Goal: Check status

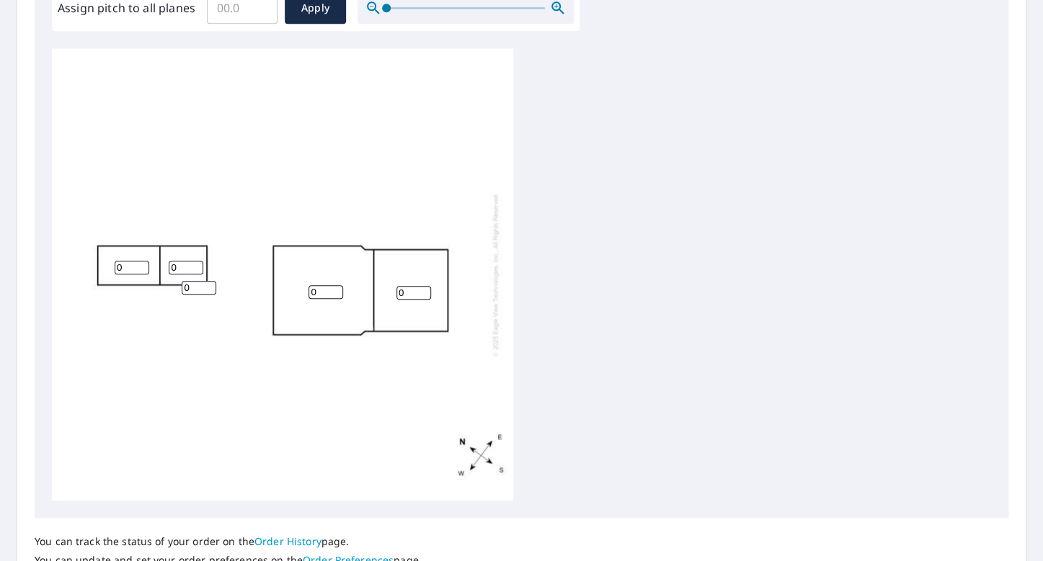
scroll to position [457, 0]
drag, startPoint x: 68, startPoint y: 239, endPoint x: 220, endPoint y: 152, distance: 174.9
click at [275, 245] on div "0 0 0 0 0" at bounding box center [282, 276] width 461 height 453
click at [219, 151] on div "0 0 0 0 0" at bounding box center [282, 276] width 461 height 453
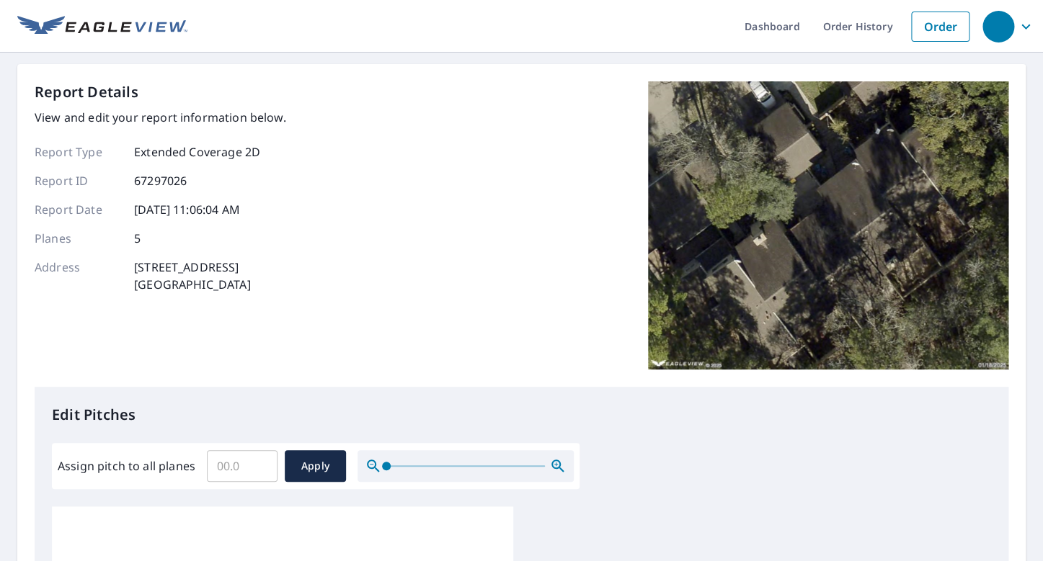
scroll to position [22, 0]
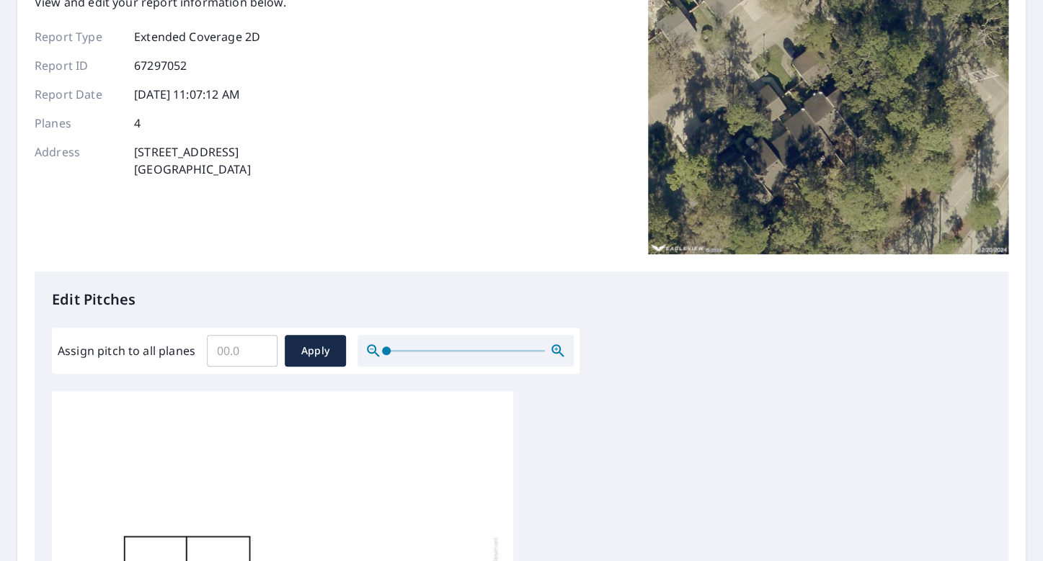
scroll to position [110, 0]
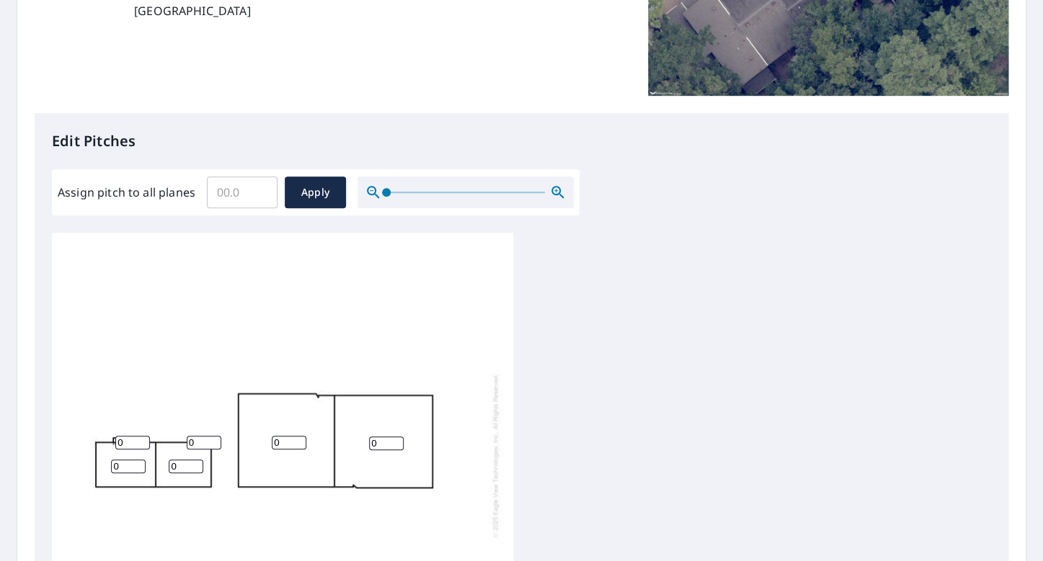
scroll to position [275, 0]
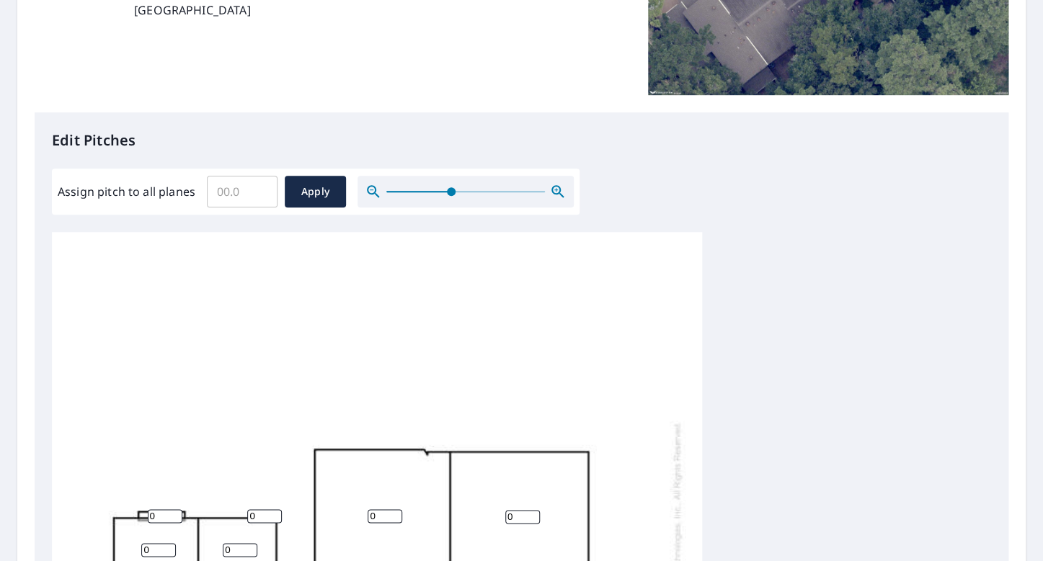
drag, startPoint x: 389, startPoint y: 194, endPoint x: 450, endPoint y: 200, distance: 61.6
click at [450, 196] on span at bounding box center [451, 191] width 9 height 9
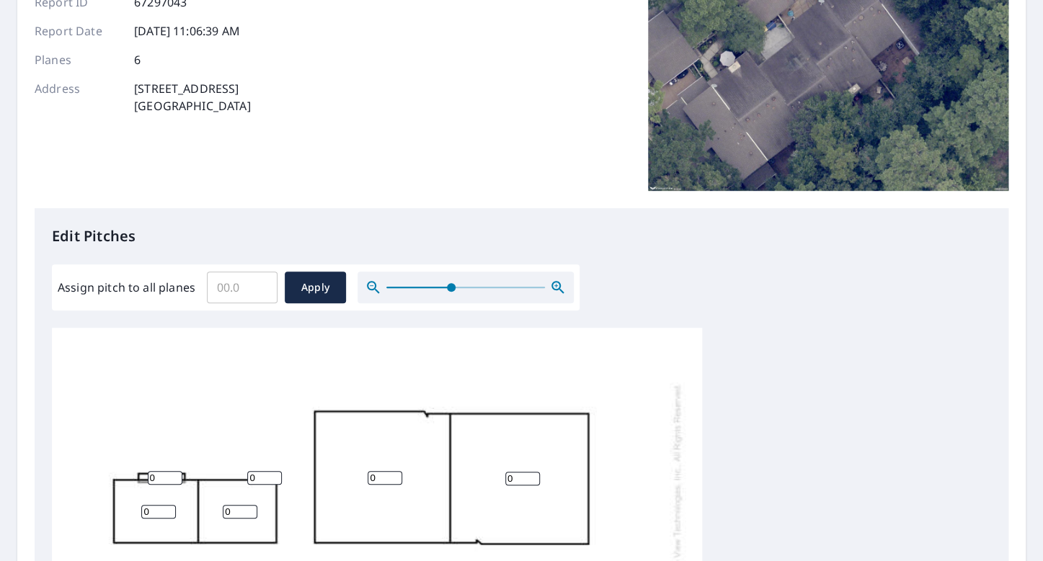
scroll to position [177, 0]
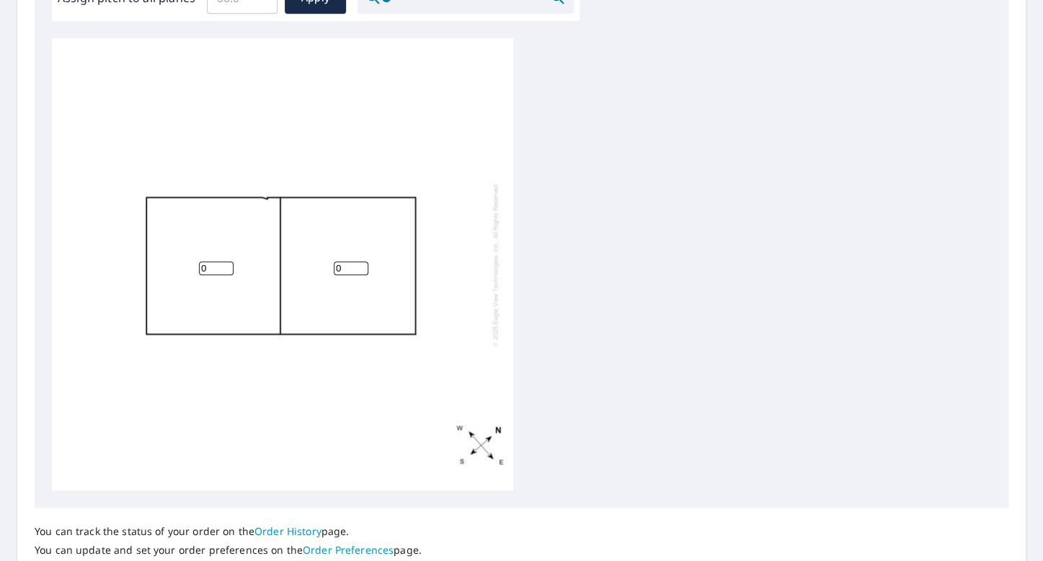
scroll to position [471, 0]
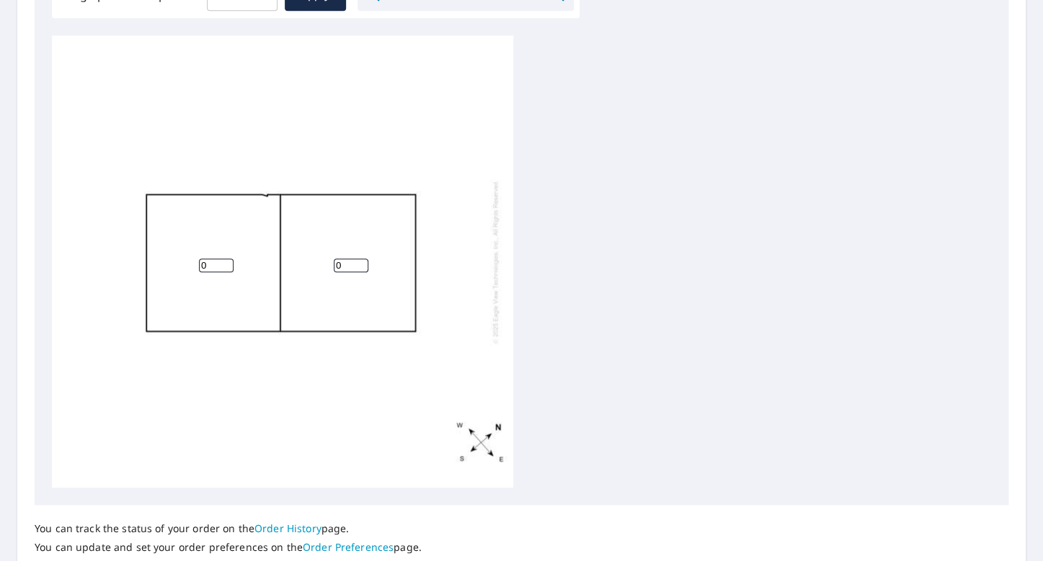
click at [96, 184] on div "0 0" at bounding box center [282, 261] width 461 height 453
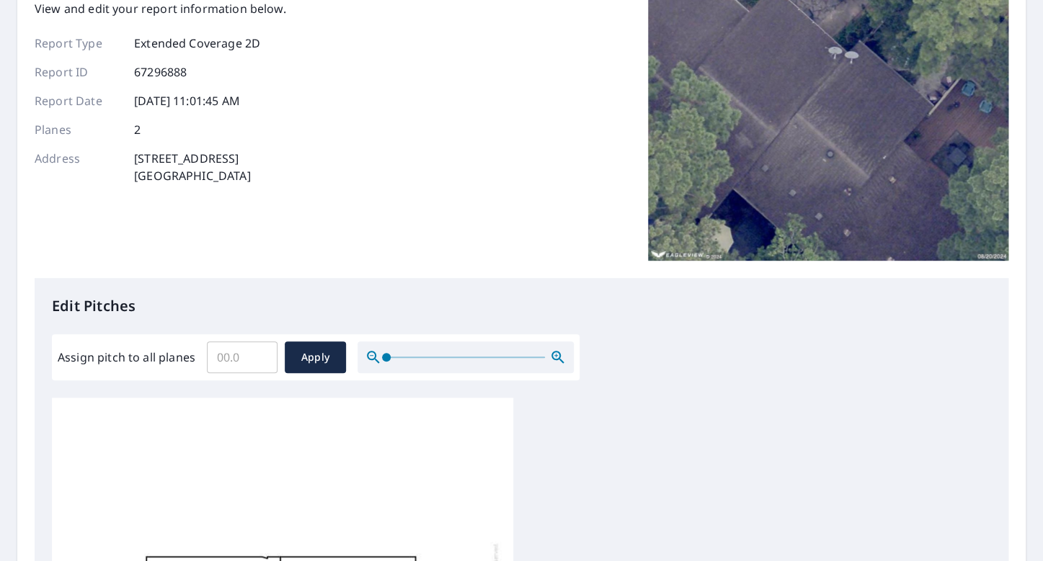
scroll to position [108, 0]
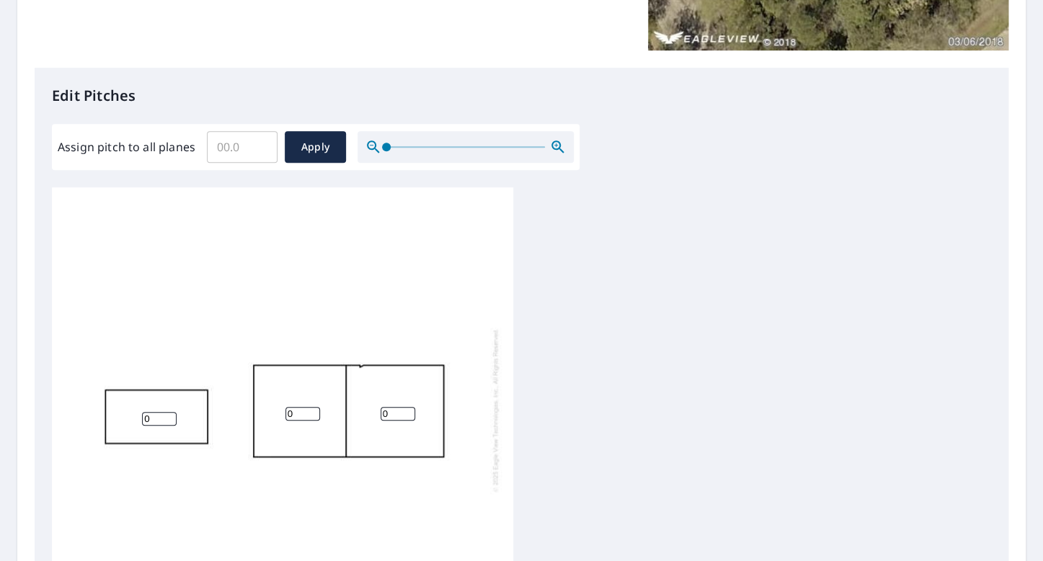
scroll to position [491, 0]
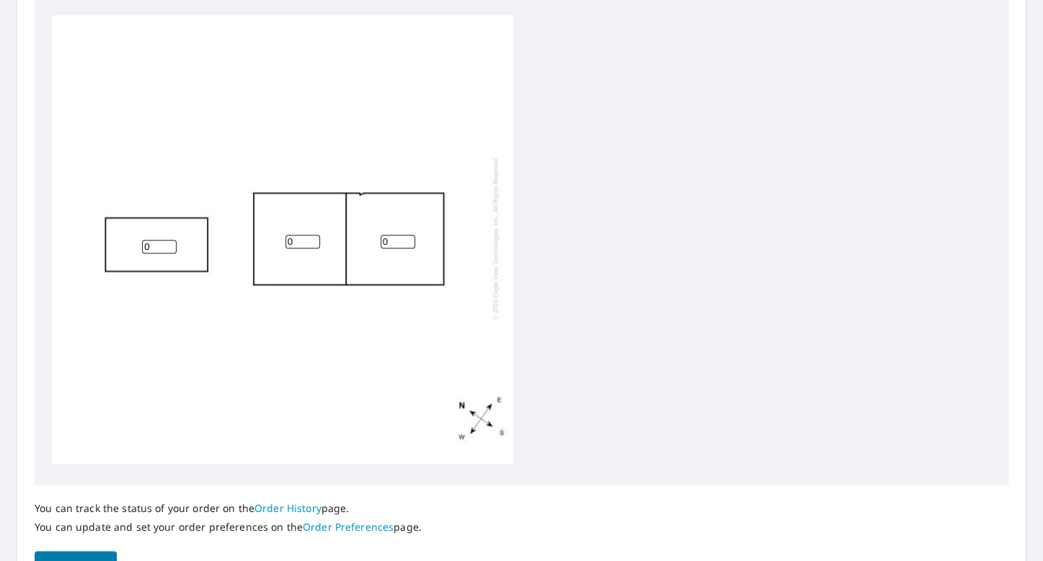
click at [680, 405] on div "0 0 0" at bounding box center [521, 241] width 939 height 453
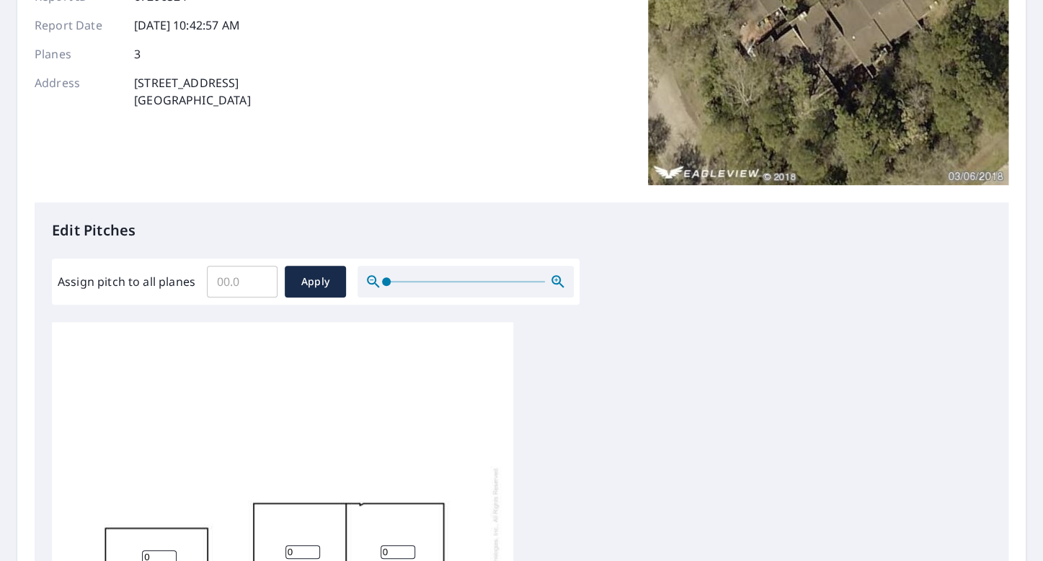
scroll to position [183, 0]
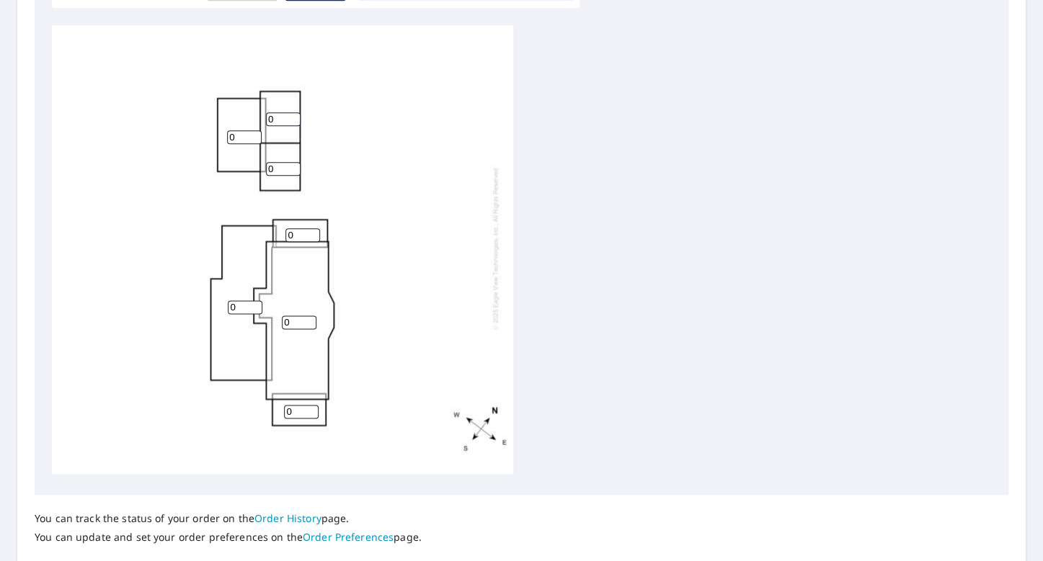
scroll to position [482, 0]
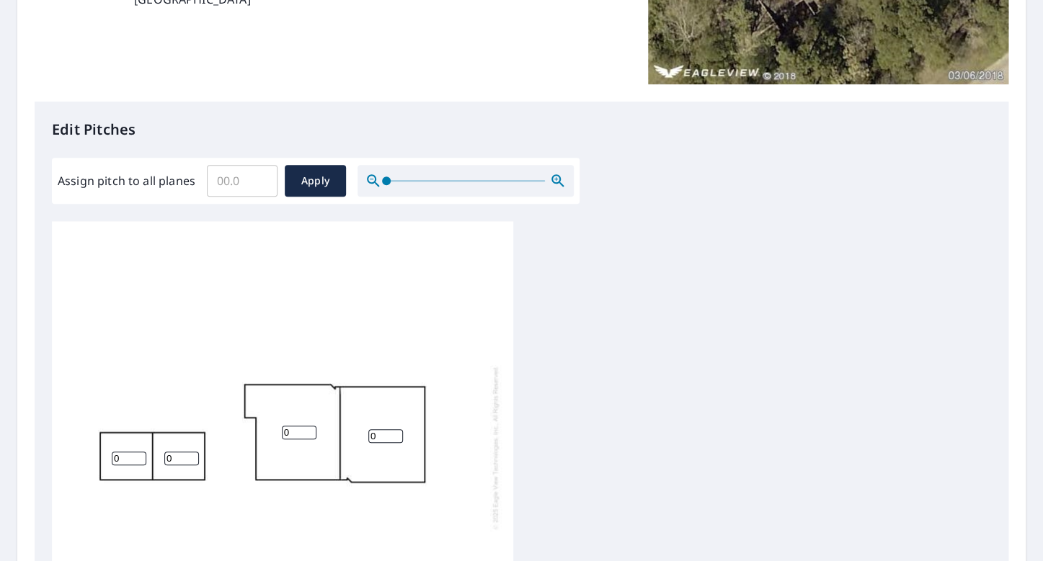
scroll to position [14, 0]
click at [498, 254] on div "0 0 0 0" at bounding box center [282, 444] width 461 height 453
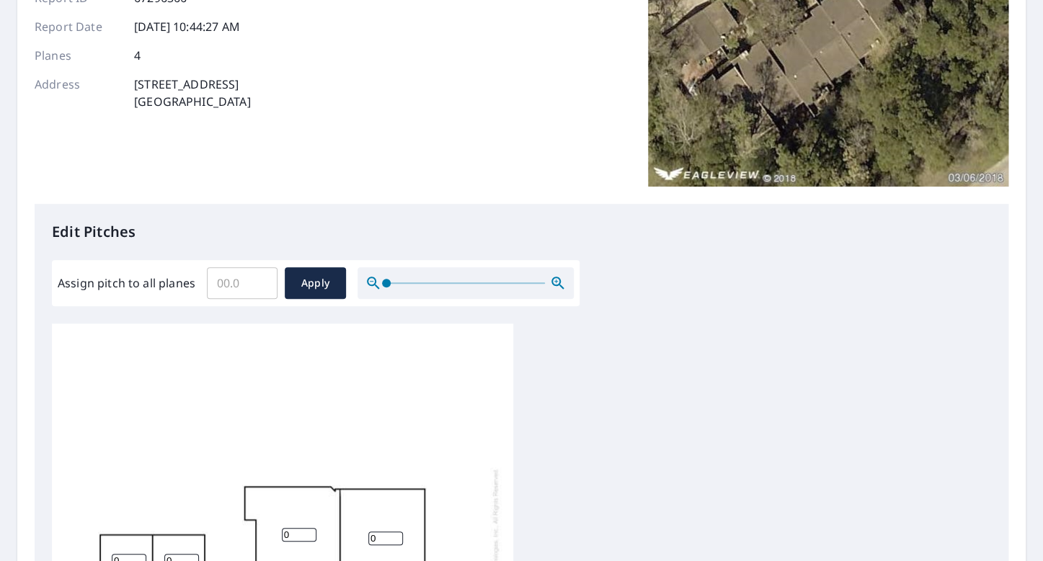
scroll to position [184, 0]
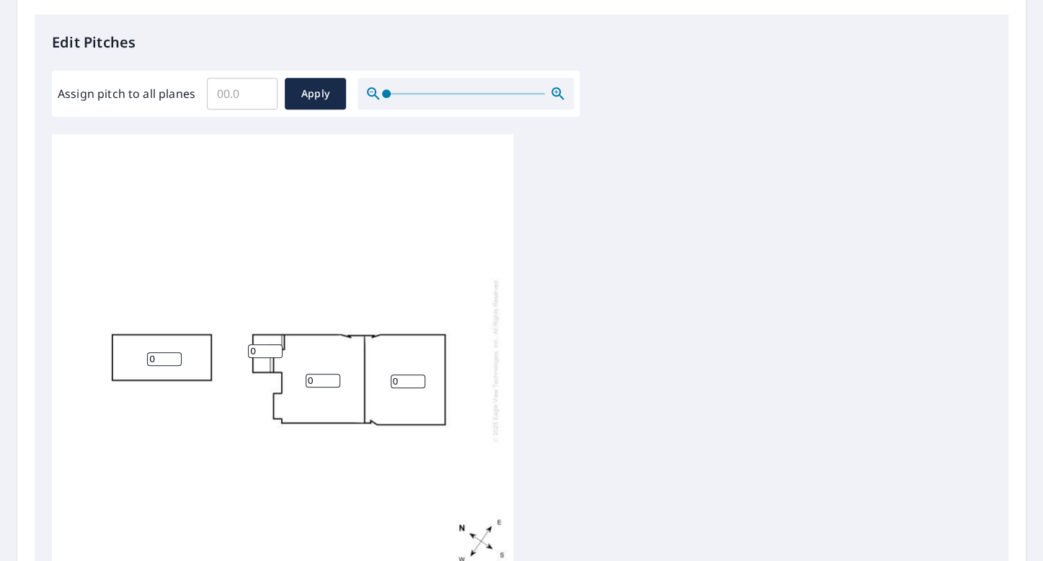
scroll to position [369, 0]
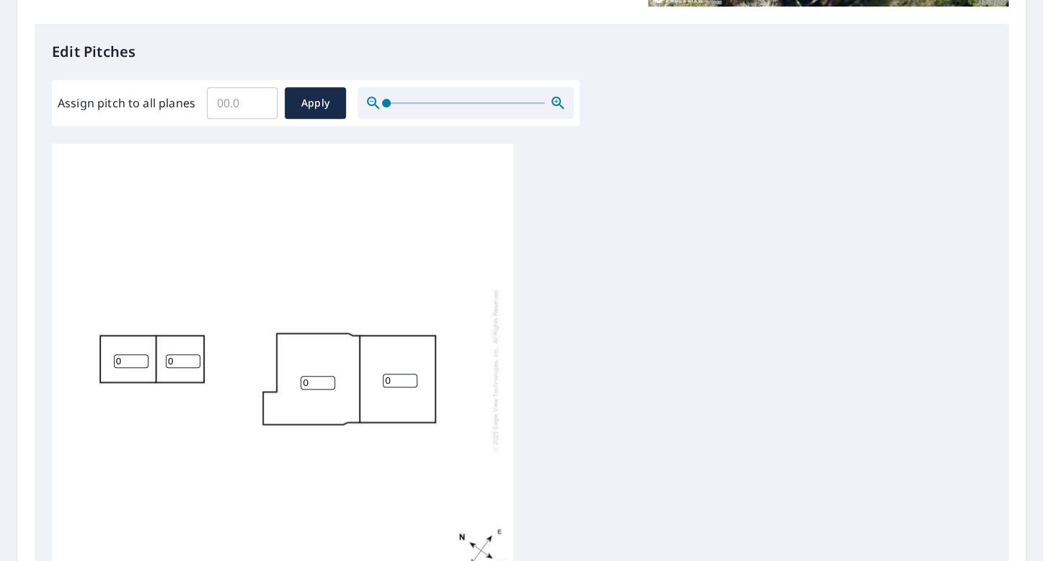
scroll to position [14, 0]
